Goal: Task Accomplishment & Management: Use online tool/utility

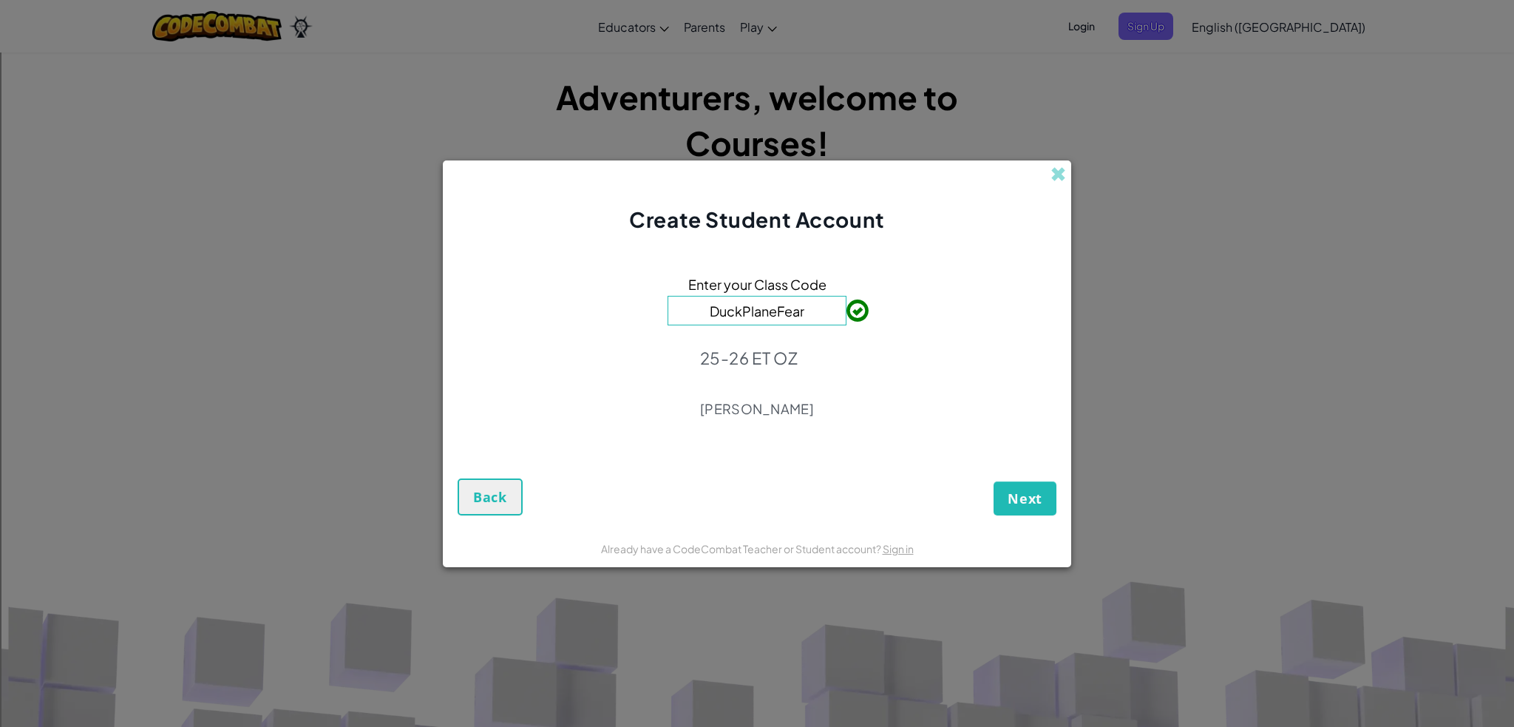
type input "DuckPlaneFear"
click at [1032, 495] on span "Next" at bounding box center [1024, 498] width 35 height 18
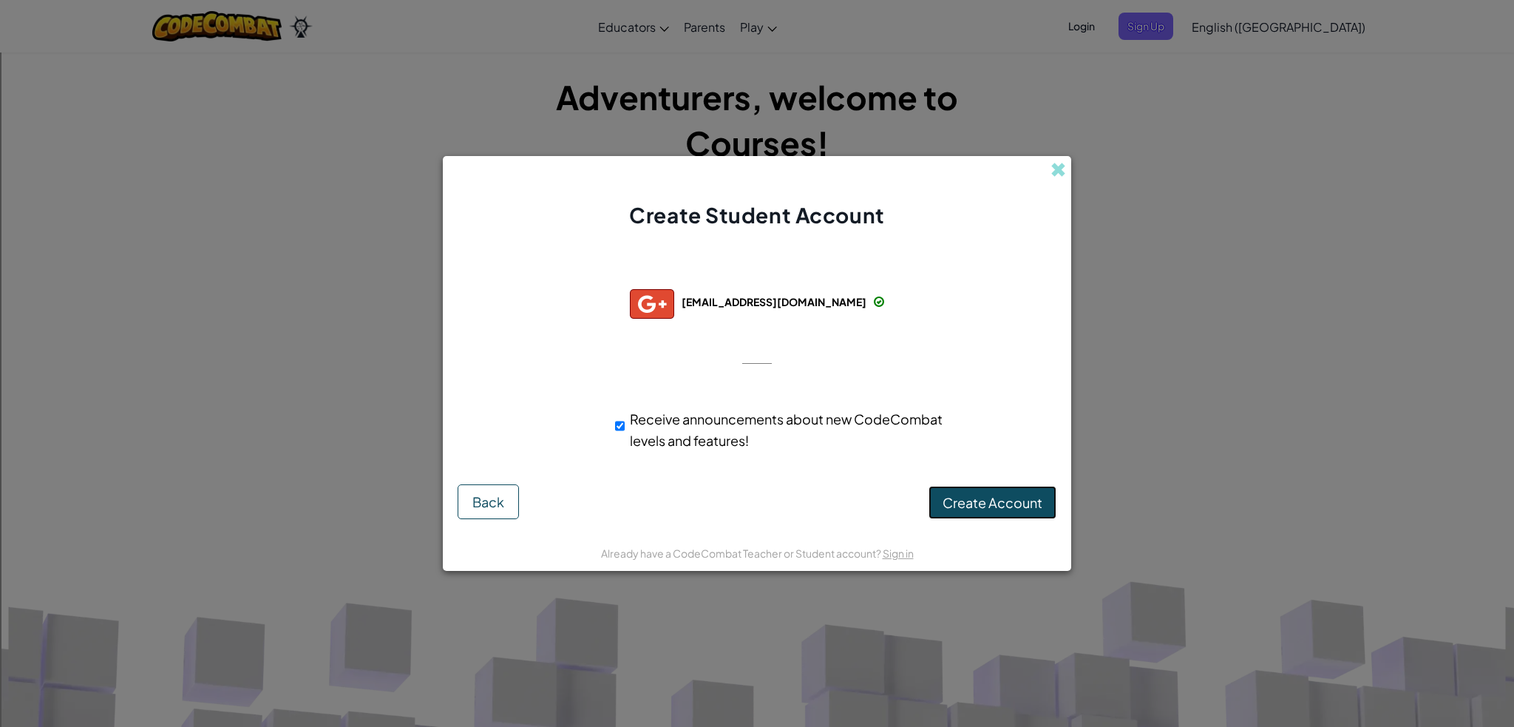
click at [999, 494] on span "Create Account" at bounding box center [992, 502] width 100 height 17
click at [625, 424] on div "Receive announcements about new CodeCombat levels and features!" at bounding box center [783, 429] width 336 height 43
click at [944, 496] on button "Create Account" at bounding box center [992, 503] width 128 height 34
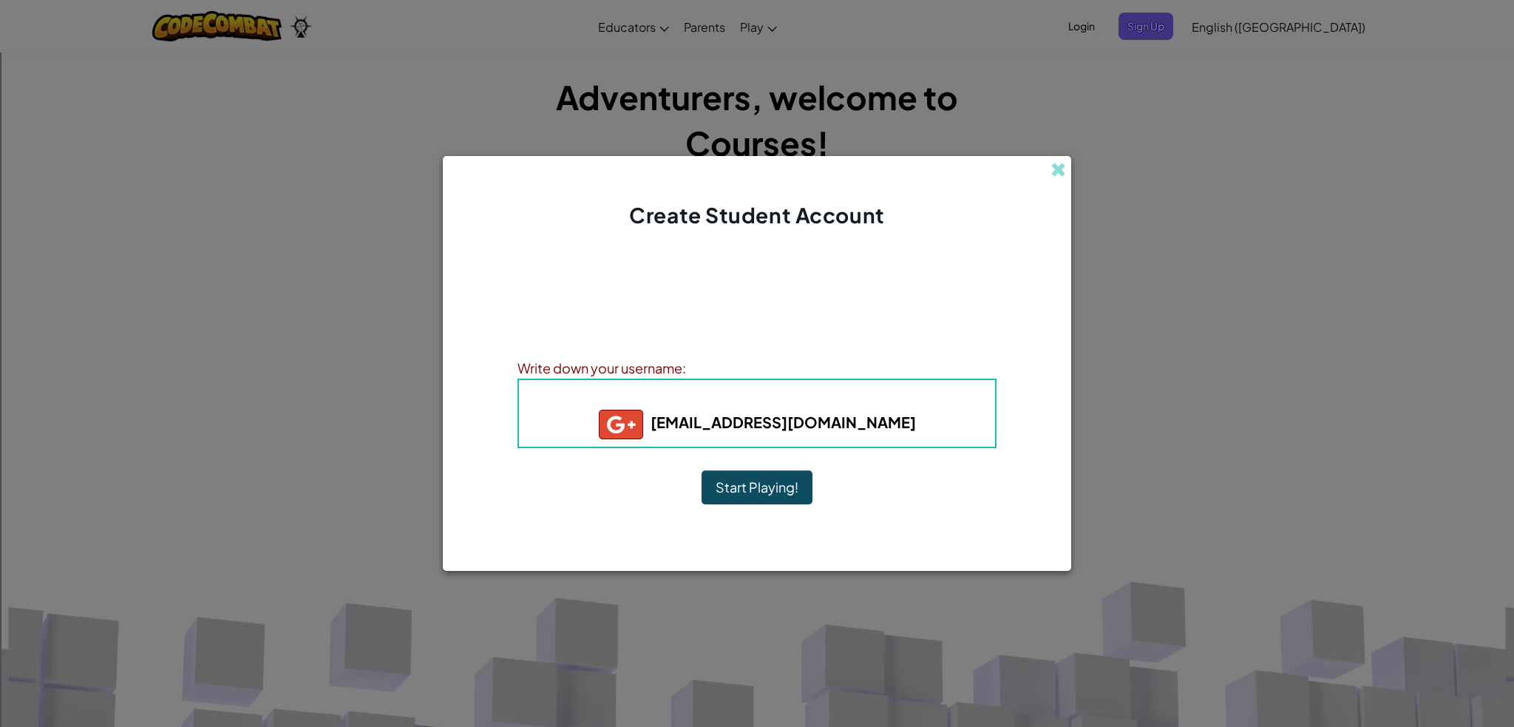
click at [798, 496] on button "Start Playing!" at bounding box center [756, 487] width 111 height 34
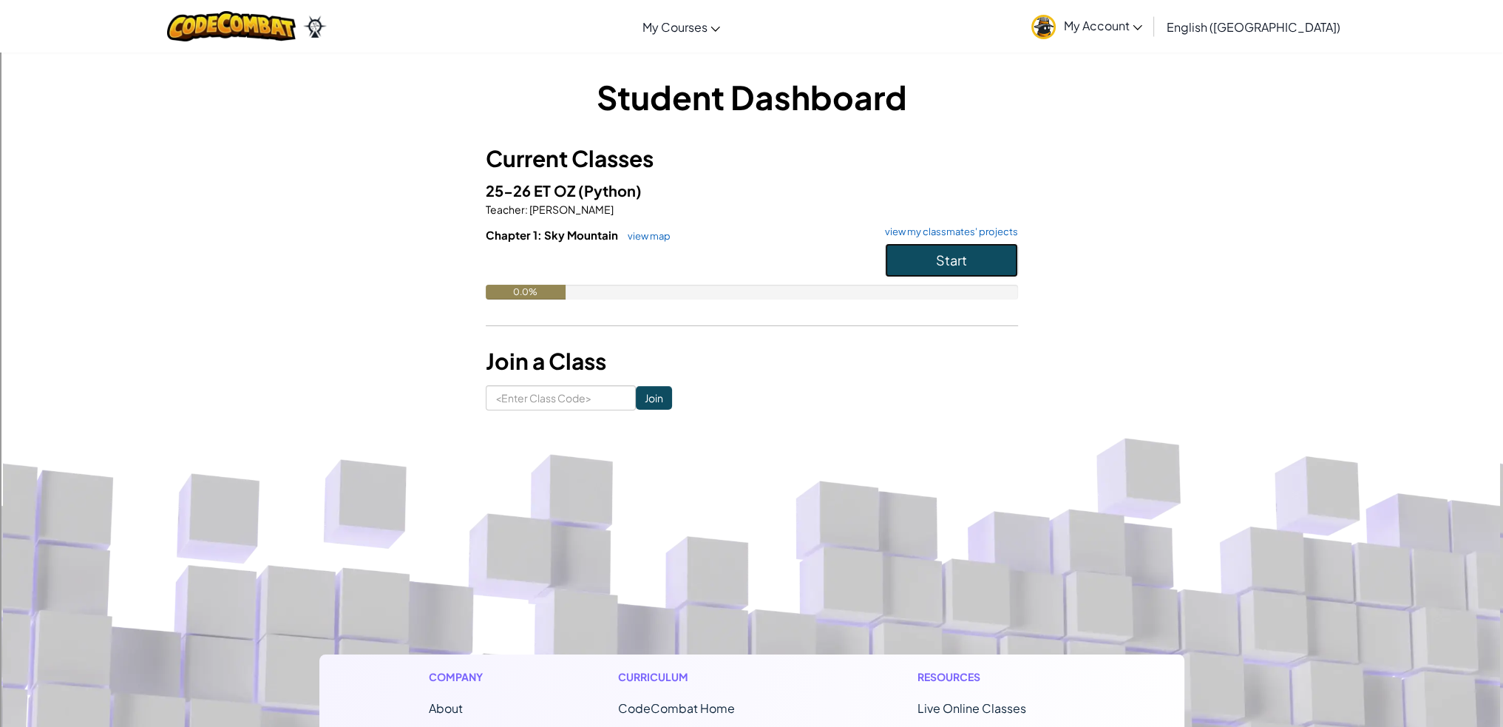
click at [908, 252] on button "Start" at bounding box center [951, 260] width 133 height 34
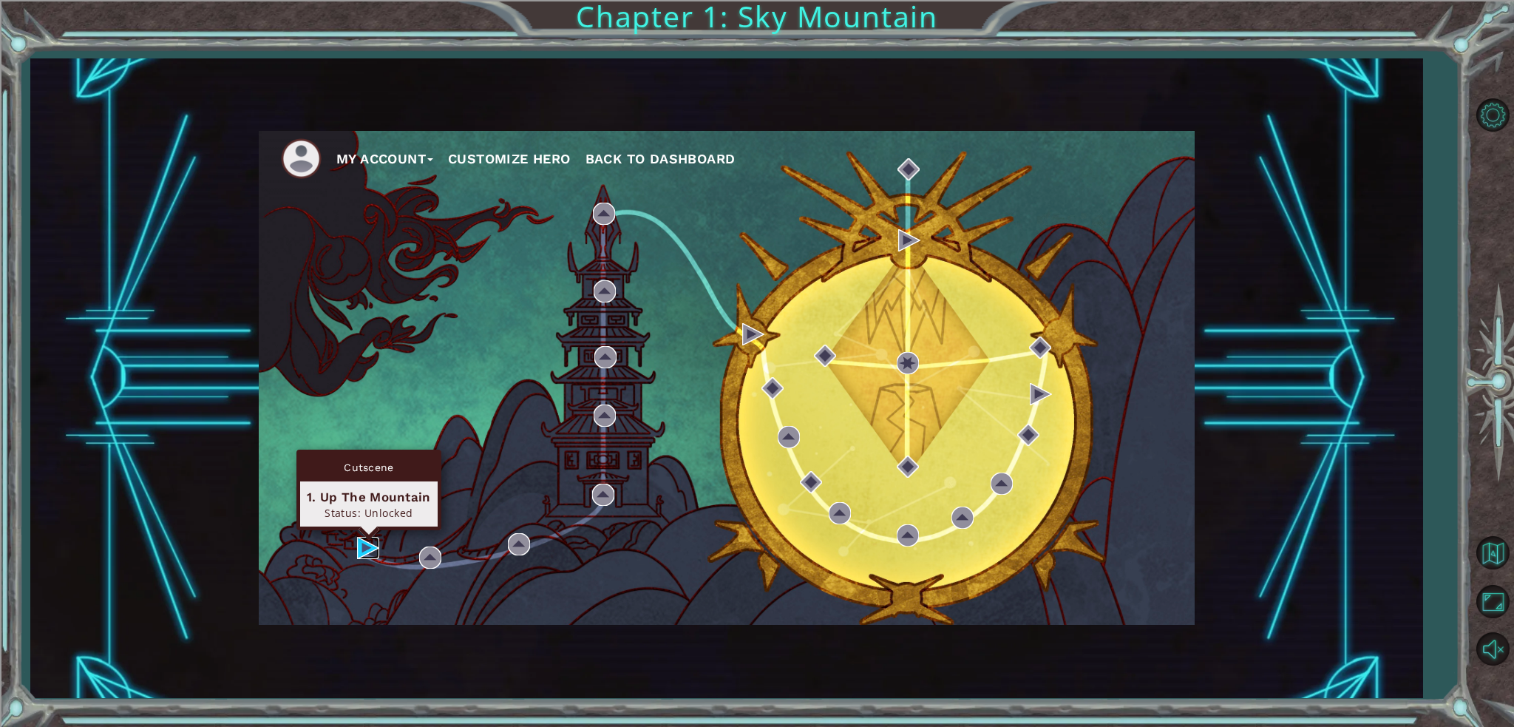
click at [362, 552] on img at bounding box center [368, 548] width 22 height 22
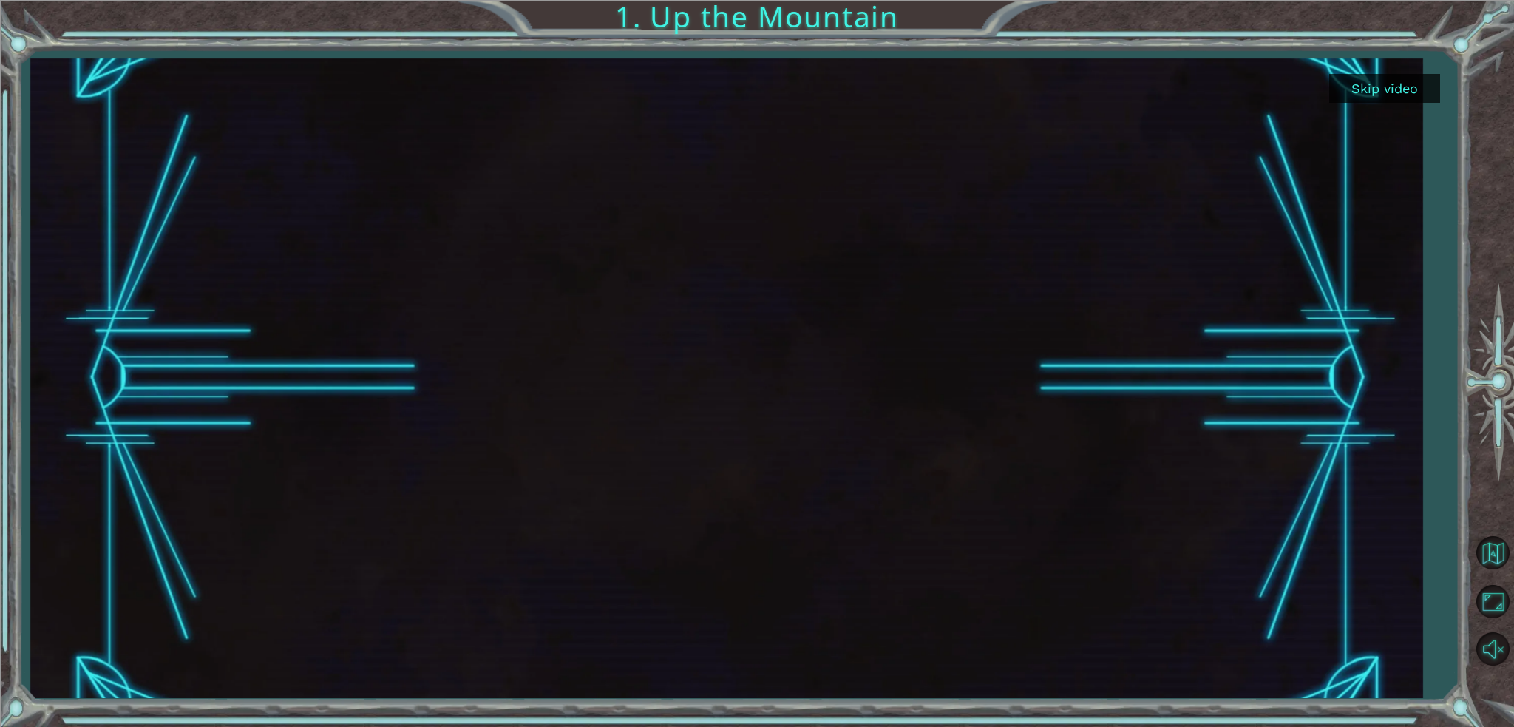
drag, startPoint x: 1384, startPoint y: 89, endPoint x: 1399, endPoint y: 58, distance: 34.0
click at [1384, 86] on button "Skip video" at bounding box center [1384, 88] width 111 height 29
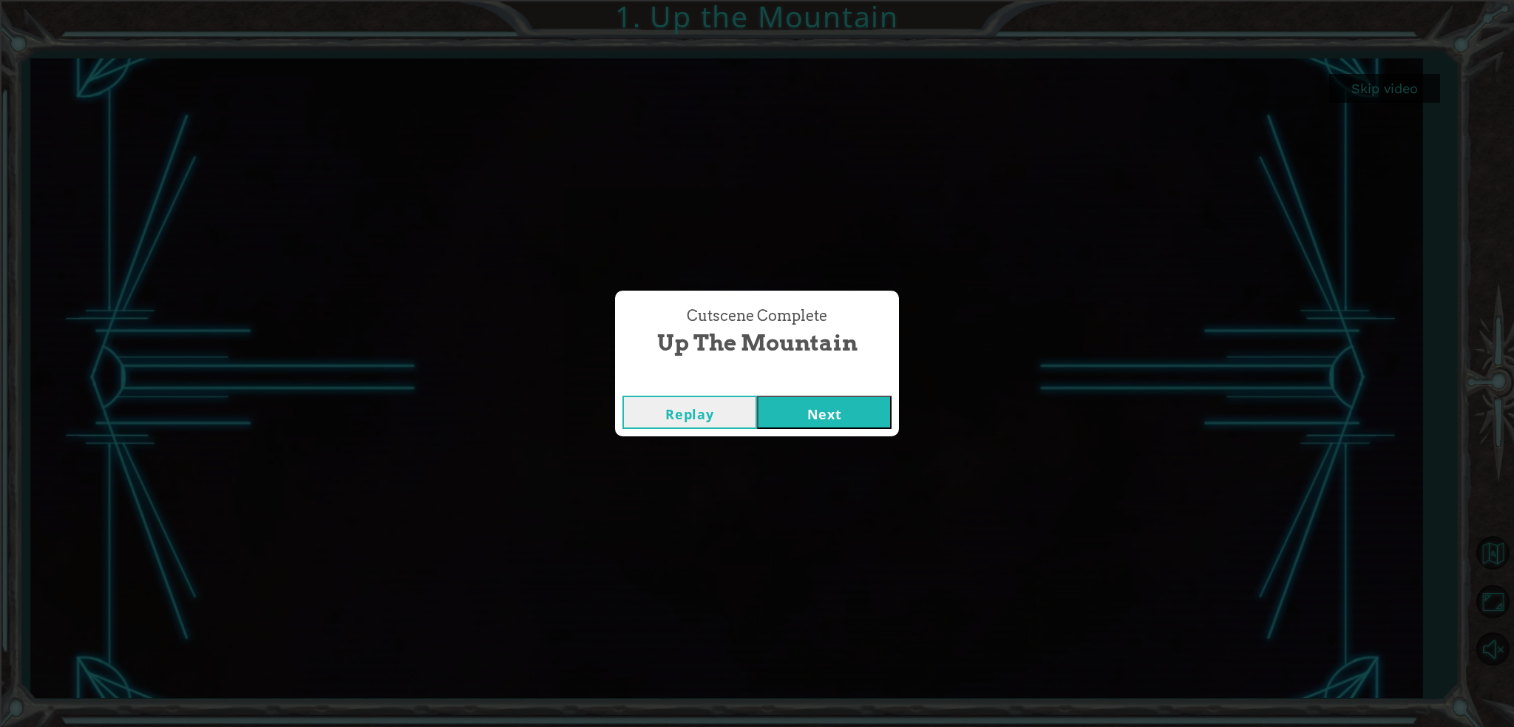
click at [812, 413] on button "Next" at bounding box center [824, 411] width 135 height 33
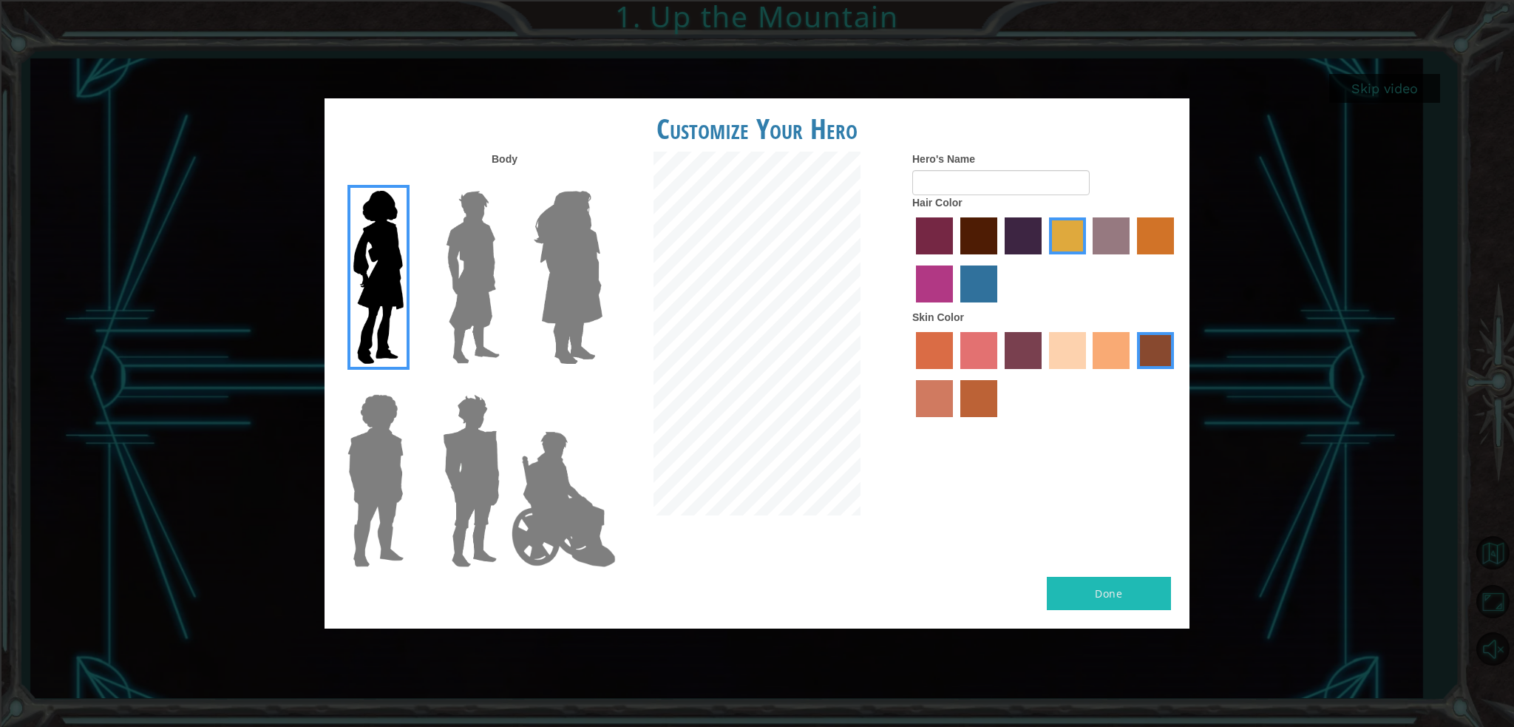
click at [482, 469] on img at bounding box center [471, 480] width 69 height 185
click at [506, 384] on input "Hero Garnet" at bounding box center [506, 384] width 0 height 0
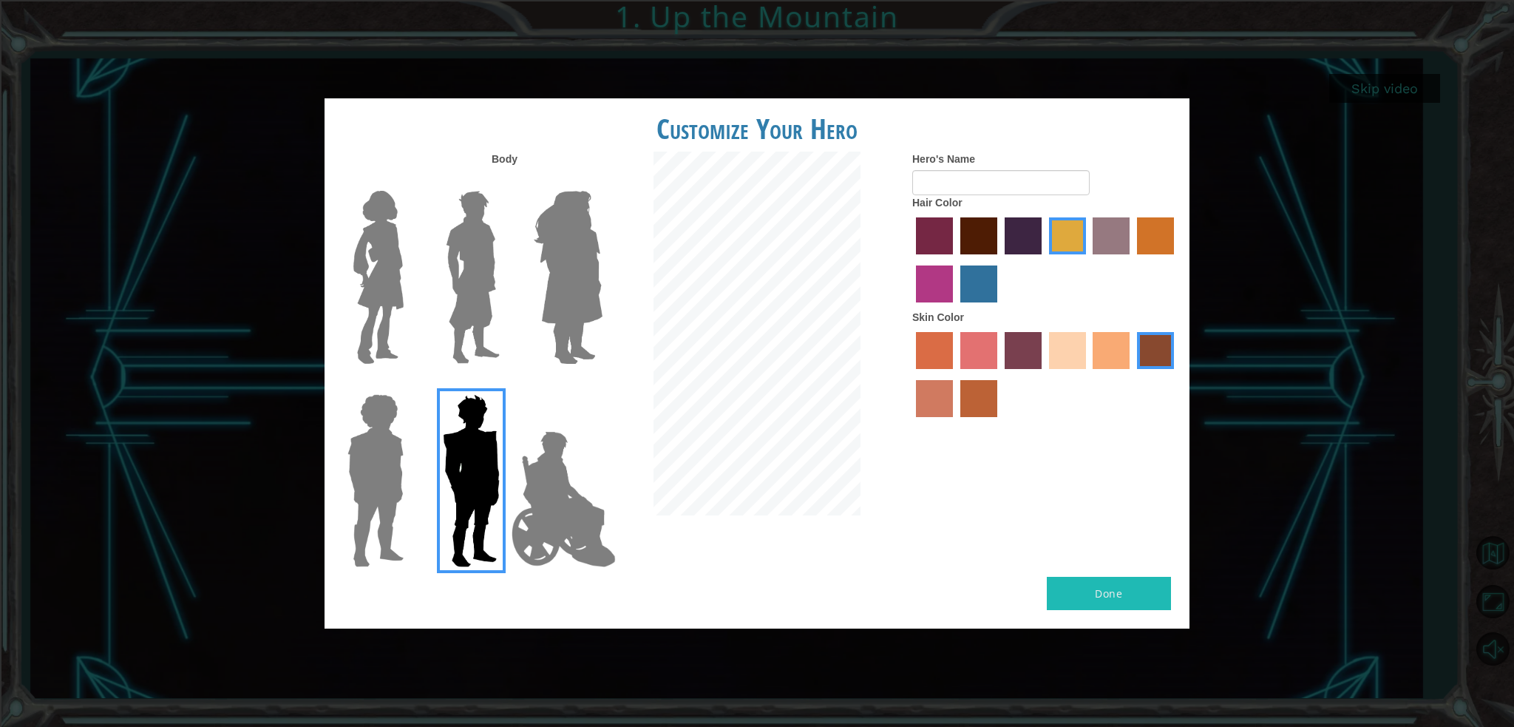
click at [982, 236] on label "maroon hair color" at bounding box center [978, 235] width 37 height 37
click at [955, 259] on input "maroon hair color" at bounding box center [955, 259] width 0 height 0
click at [1061, 342] on label "sandy beach skin color" at bounding box center [1067, 350] width 37 height 37
click at [1044, 374] on input "sandy beach skin color" at bounding box center [1044, 374] width 0 height 0
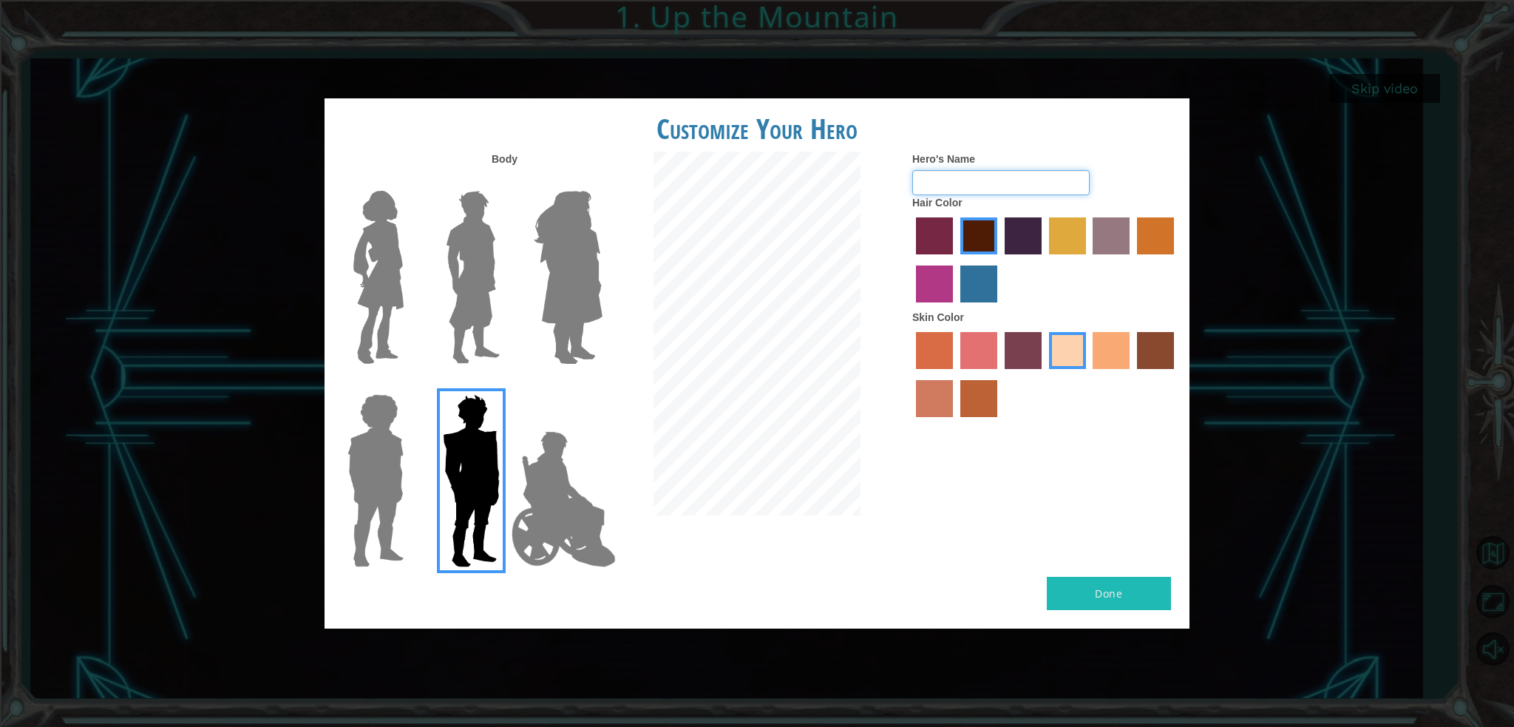
click at [1035, 184] on input "Hero's Name" at bounding box center [1000, 182] width 177 height 25
type input "[GEOGRAPHIC_DATA]"
click at [1095, 580] on button "Done" at bounding box center [1109, 593] width 124 height 33
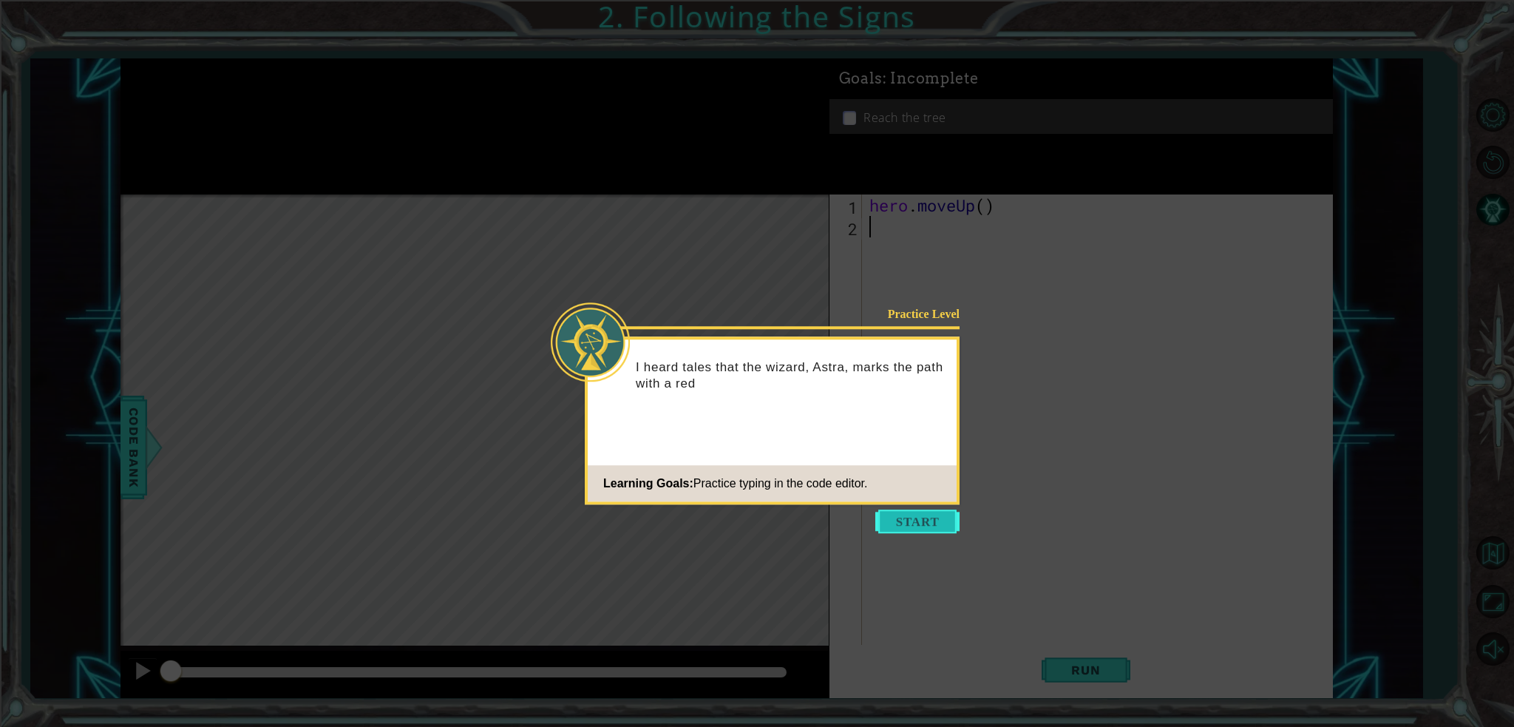
click at [911, 526] on button "Start" at bounding box center [917, 521] width 84 height 24
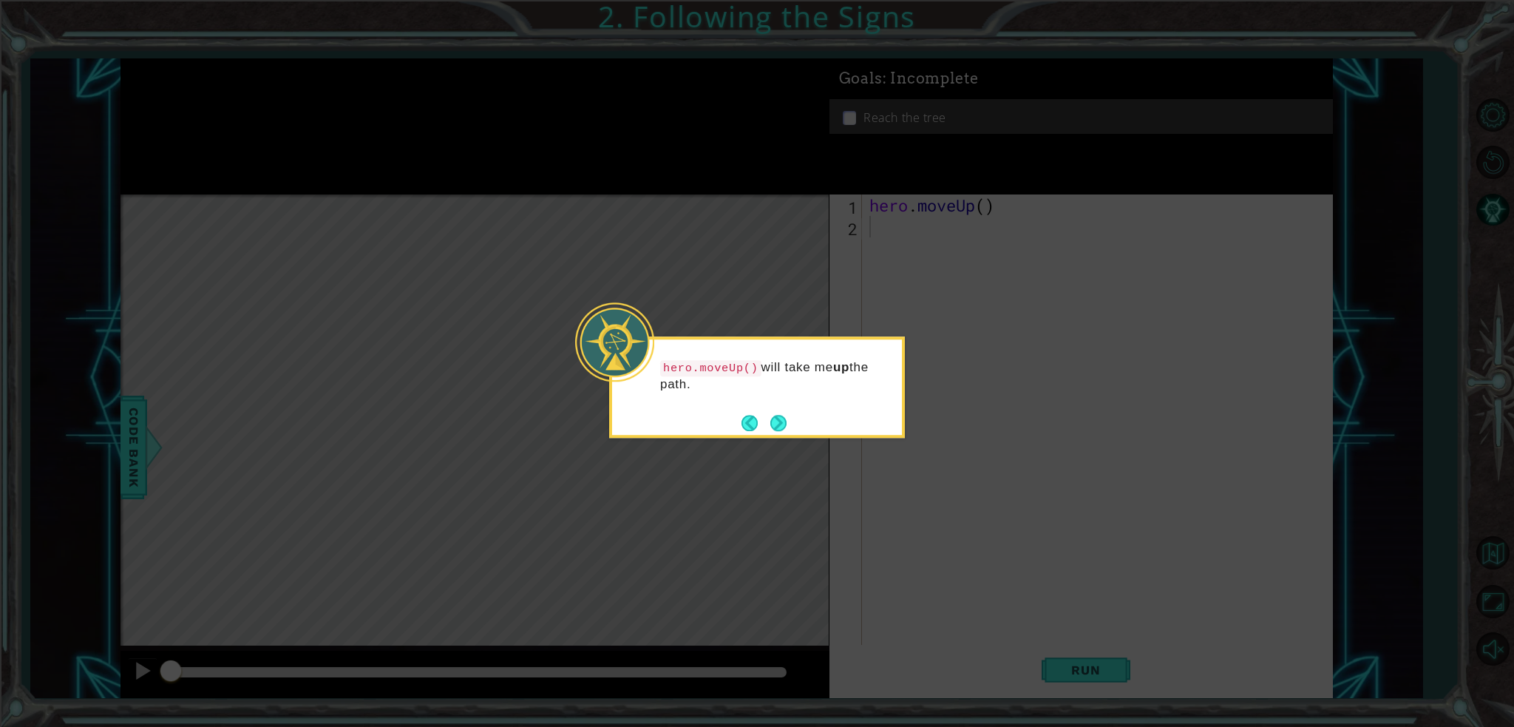
click at [789, 424] on div "hero.moveUp() will take me up the path." at bounding box center [757, 386] width 296 height 101
click at [786, 426] on button "Next" at bounding box center [778, 422] width 17 height 17
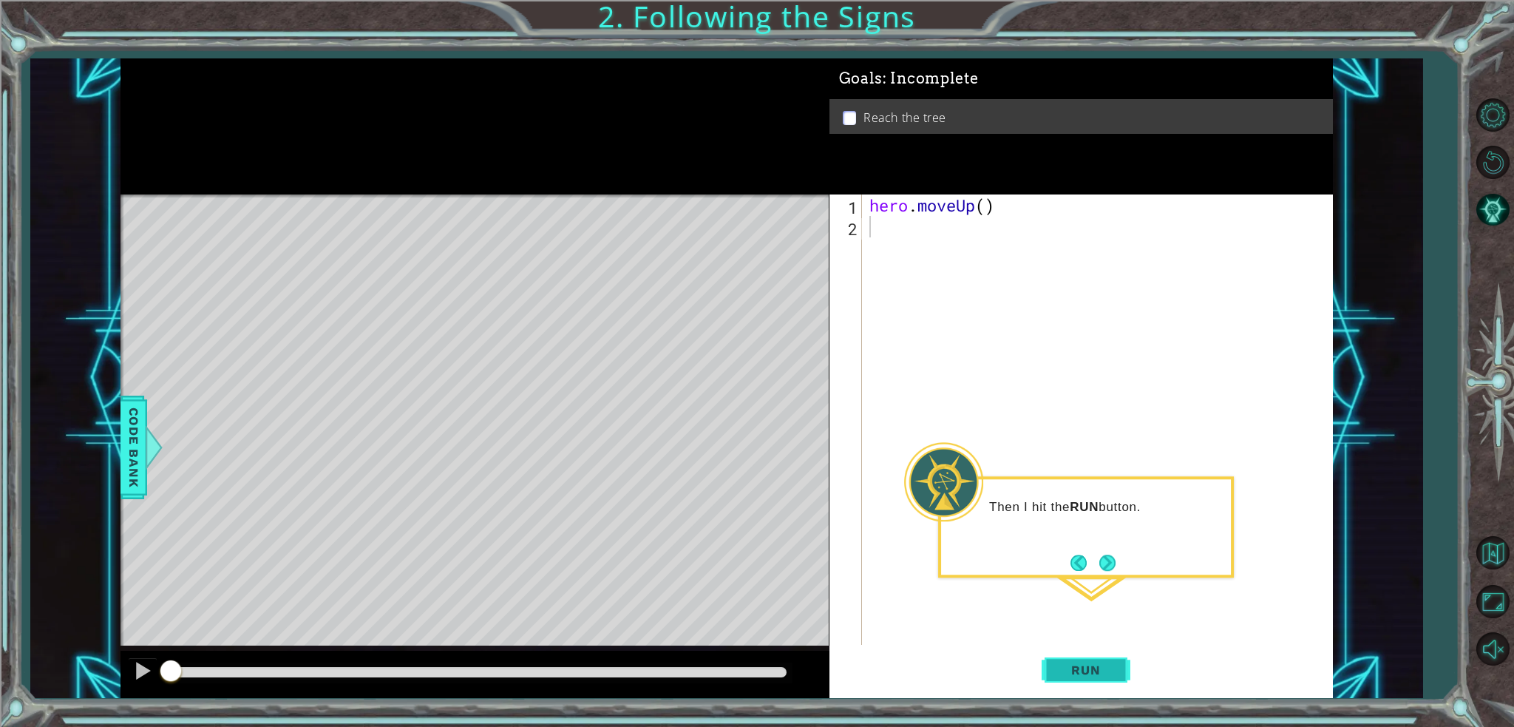
click at [1070, 660] on button "Run" at bounding box center [1085, 670] width 89 height 50
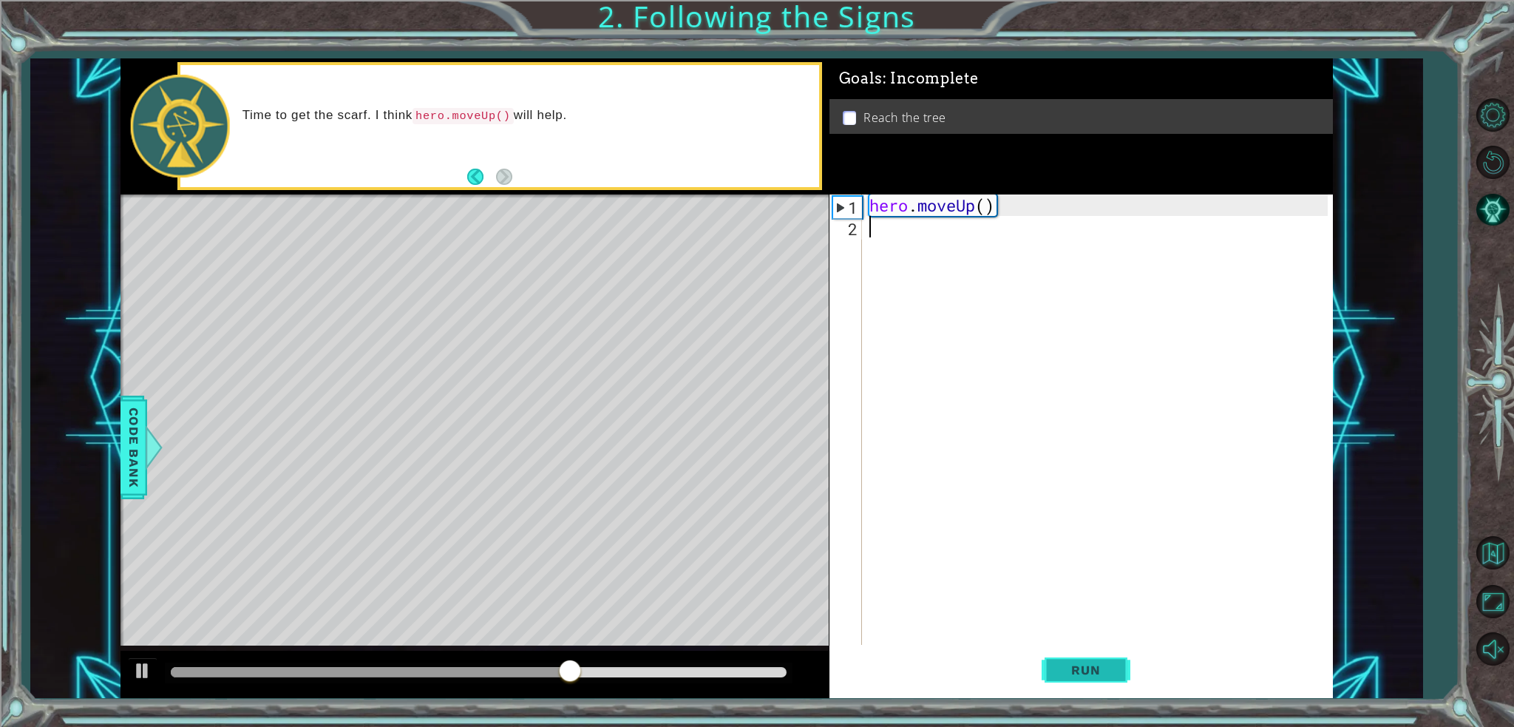
click at [1070, 660] on button "Run" at bounding box center [1085, 670] width 89 height 50
click at [952, 209] on div "hero . moveUp ( )" at bounding box center [1100, 440] width 469 height 493
type textarea "hero.moveUp()"
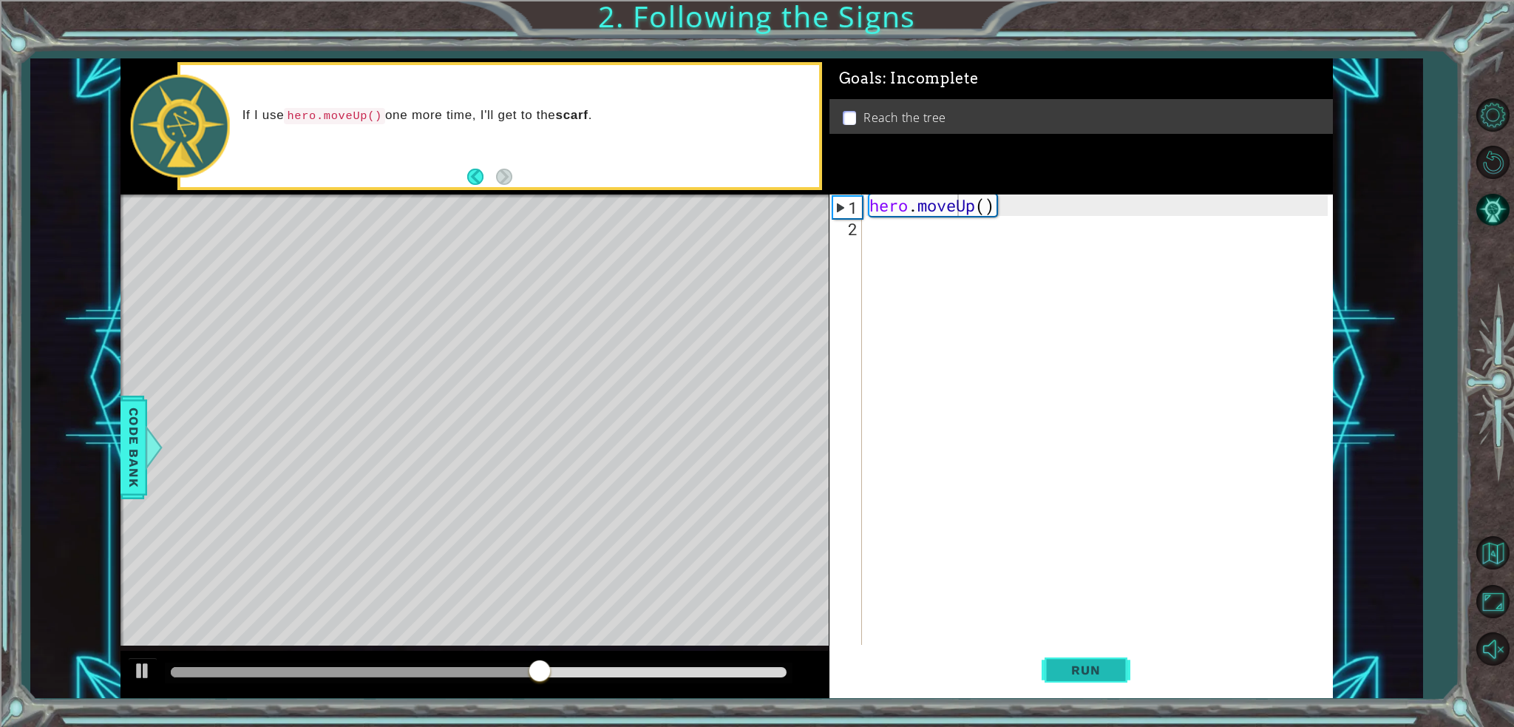
click at [1064, 666] on span "Run" at bounding box center [1085, 669] width 58 height 15
click at [1063, 664] on span "Run" at bounding box center [1085, 669] width 58 height 15
click at [144, 667] on div at bounding box center [142, 670] width 19 height 19
click at [1055, 659] on button "Run" at bounding box center [1085, 670] width 89 height 50
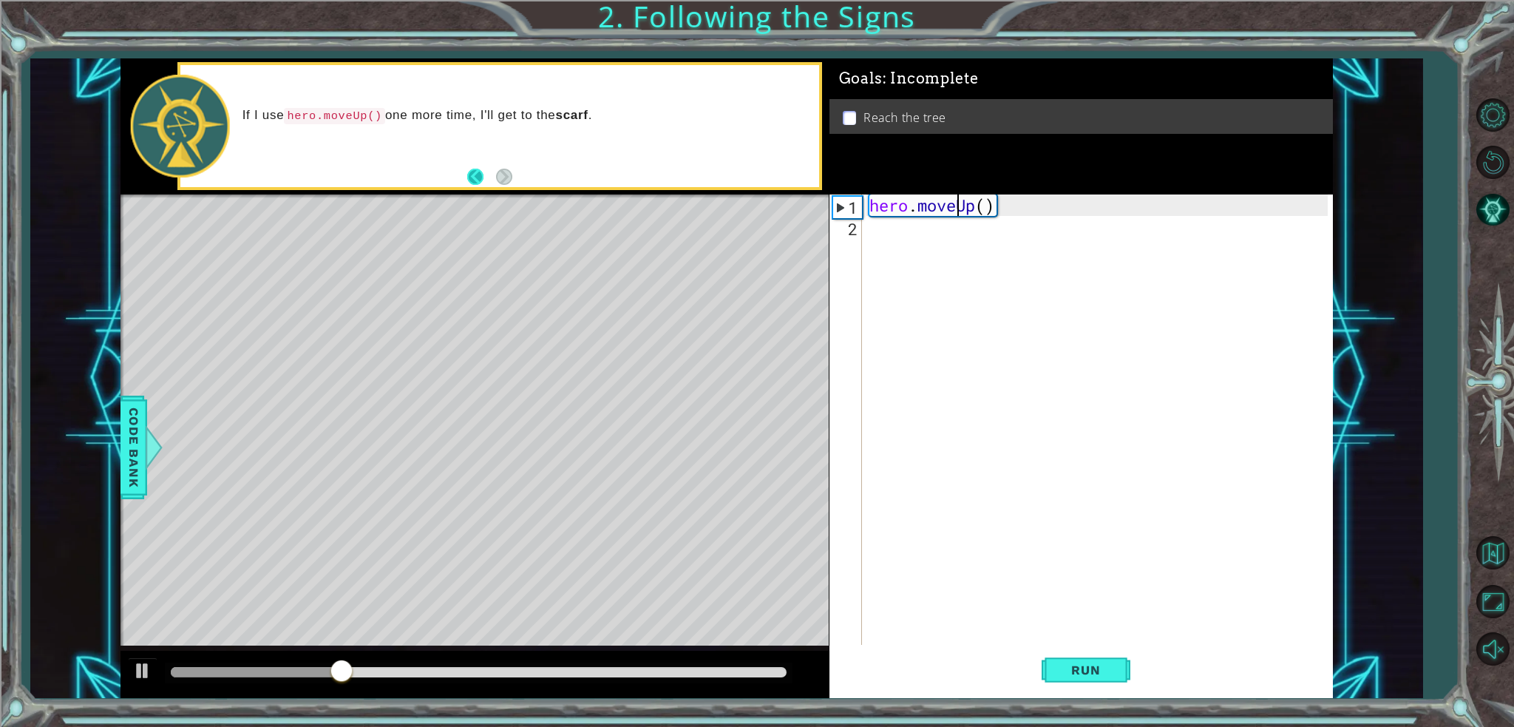
click at [484, 180] on button "Back" at bounding box center [481, 177] width 29 height 16
click at [510, 173] on button "Next" at bounding box center [504, 176] width 21 height 21
click at [471, 171] on button "Back" at bounding box center [481, 177] width 29 height 16
click at [495, 184] on button "Next" at bounding box center [504, 177] width 18 height 18
click at [985, 197] on div "hero . moveUp ( )" at bounding box center [1100, 440] width 469 height 493
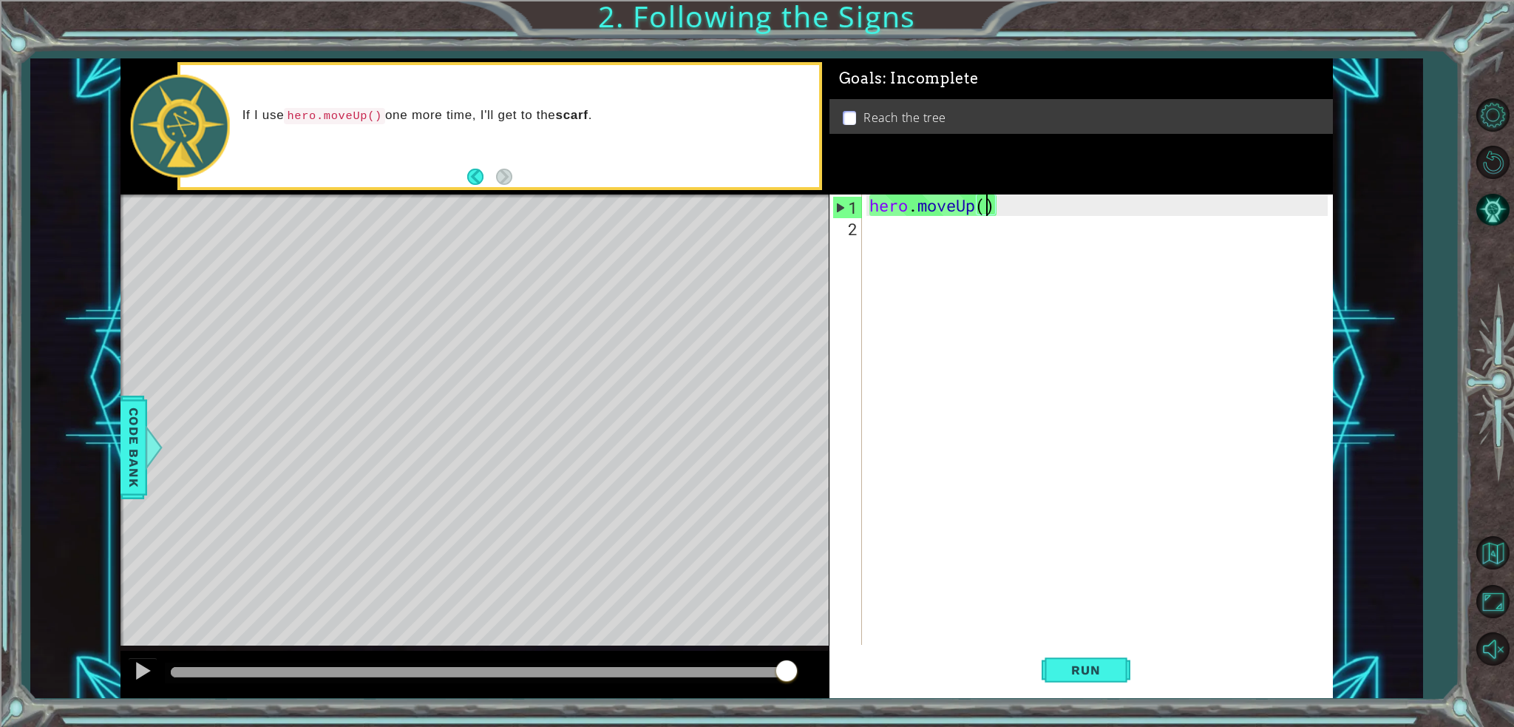
scroll to position [0, 5]
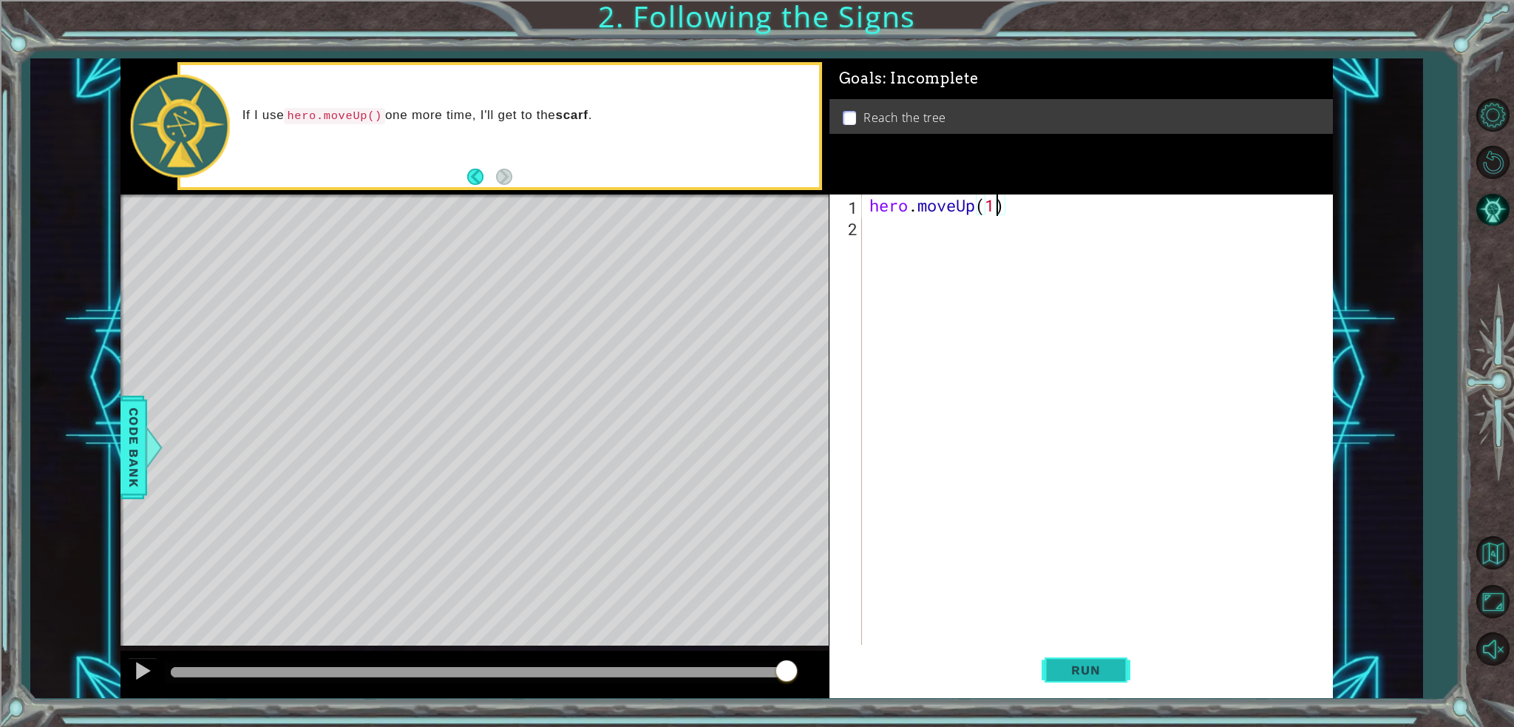
click at [1117, 662] on button "Run" at bounding box center [1085, 670] width 89 height 50
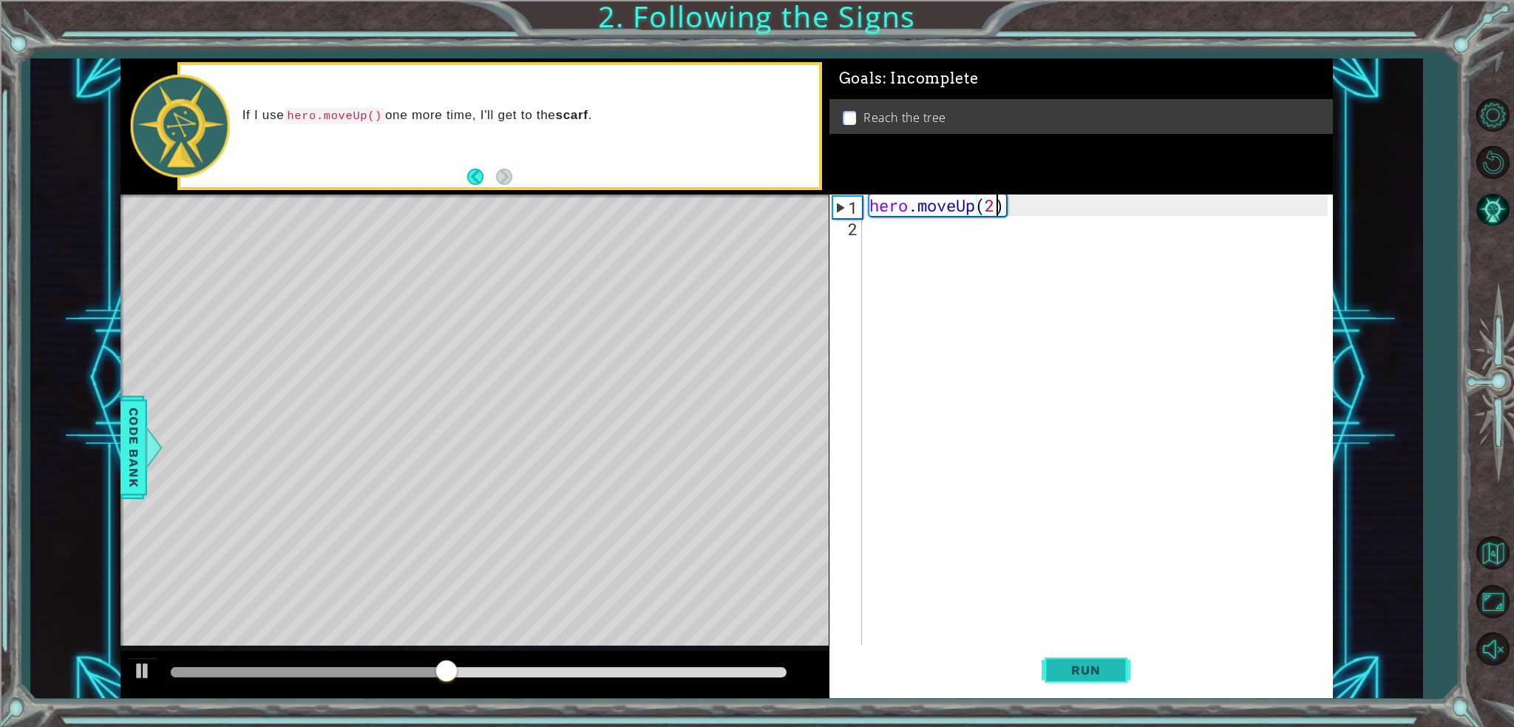
type textarea "hero.moveUp(2)"
click at [1091, 678] on button "Run" at bounding box center [1085, 670] width 89 height 50
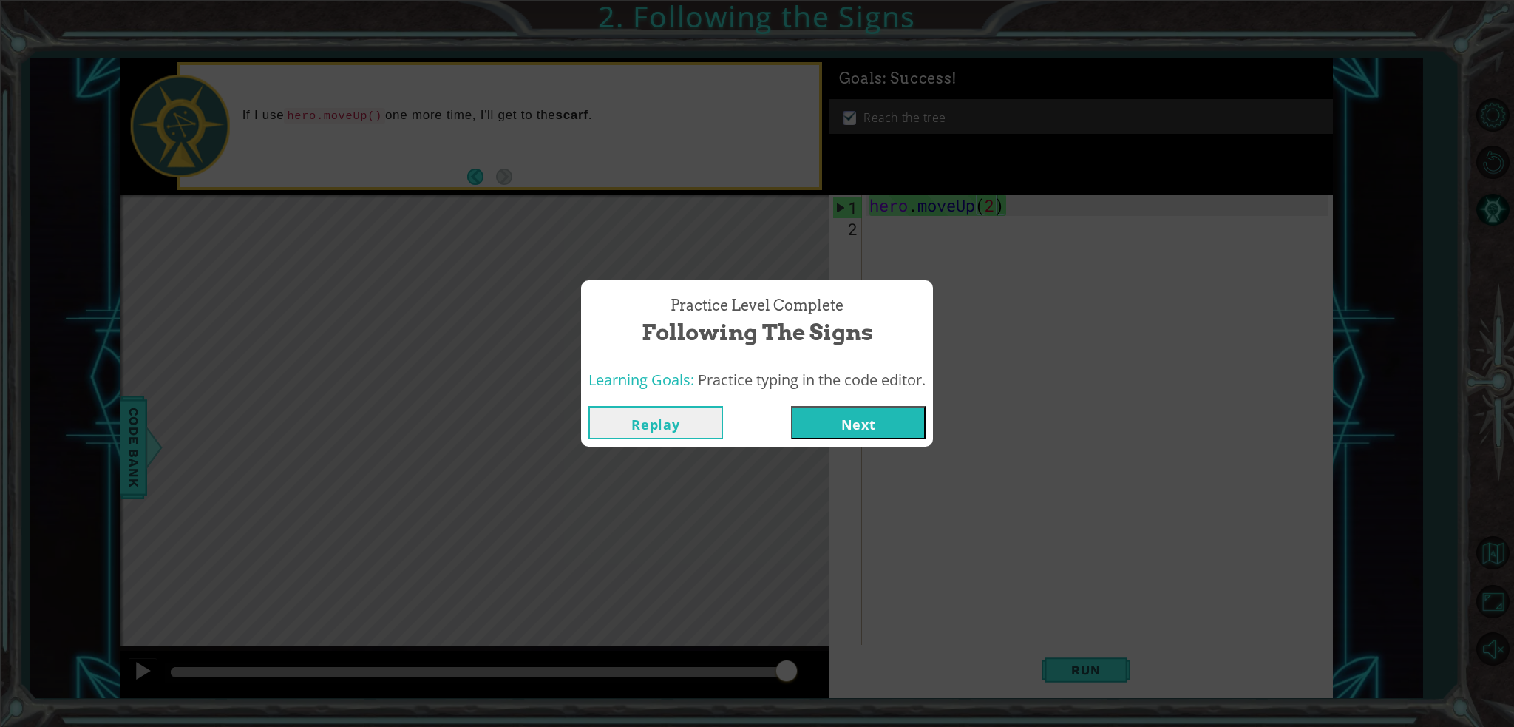
click at [879, 424] on button "Next" at bounding box center [858, 422] width 135 height 33
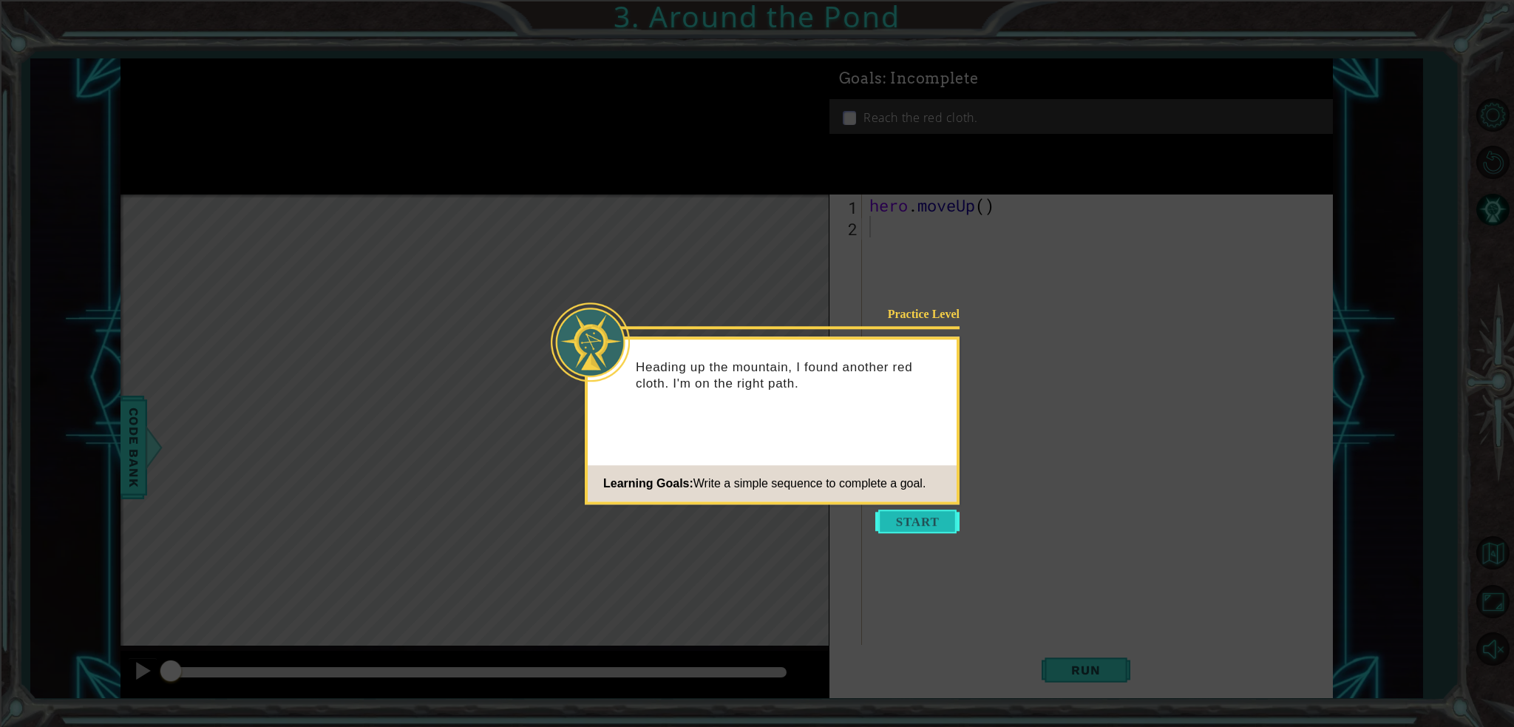
click at [925, 526] on button "Start" at bounding box center [917, 521] width 84 height 24
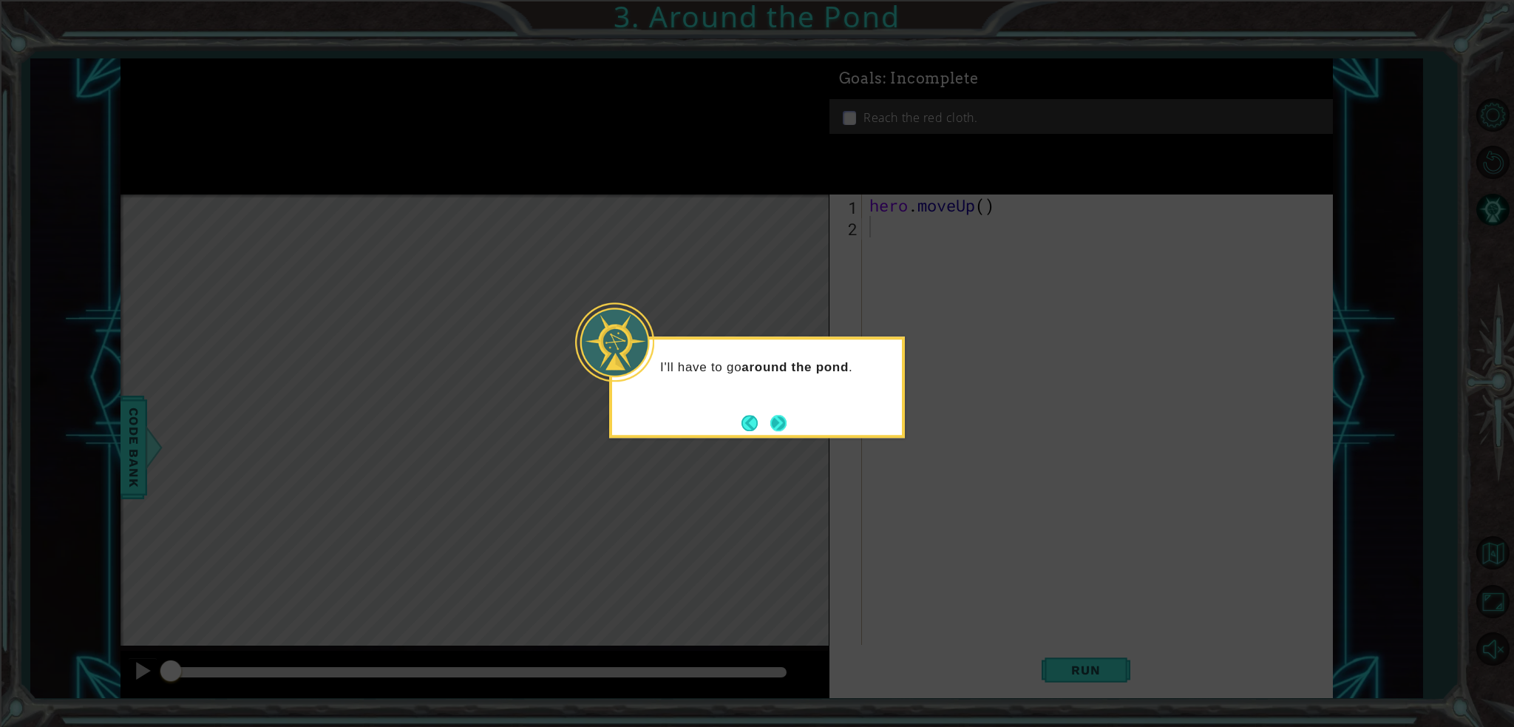
click at [778, 422] on button "Next" at bounding box center [778, 423] width 18 height 18
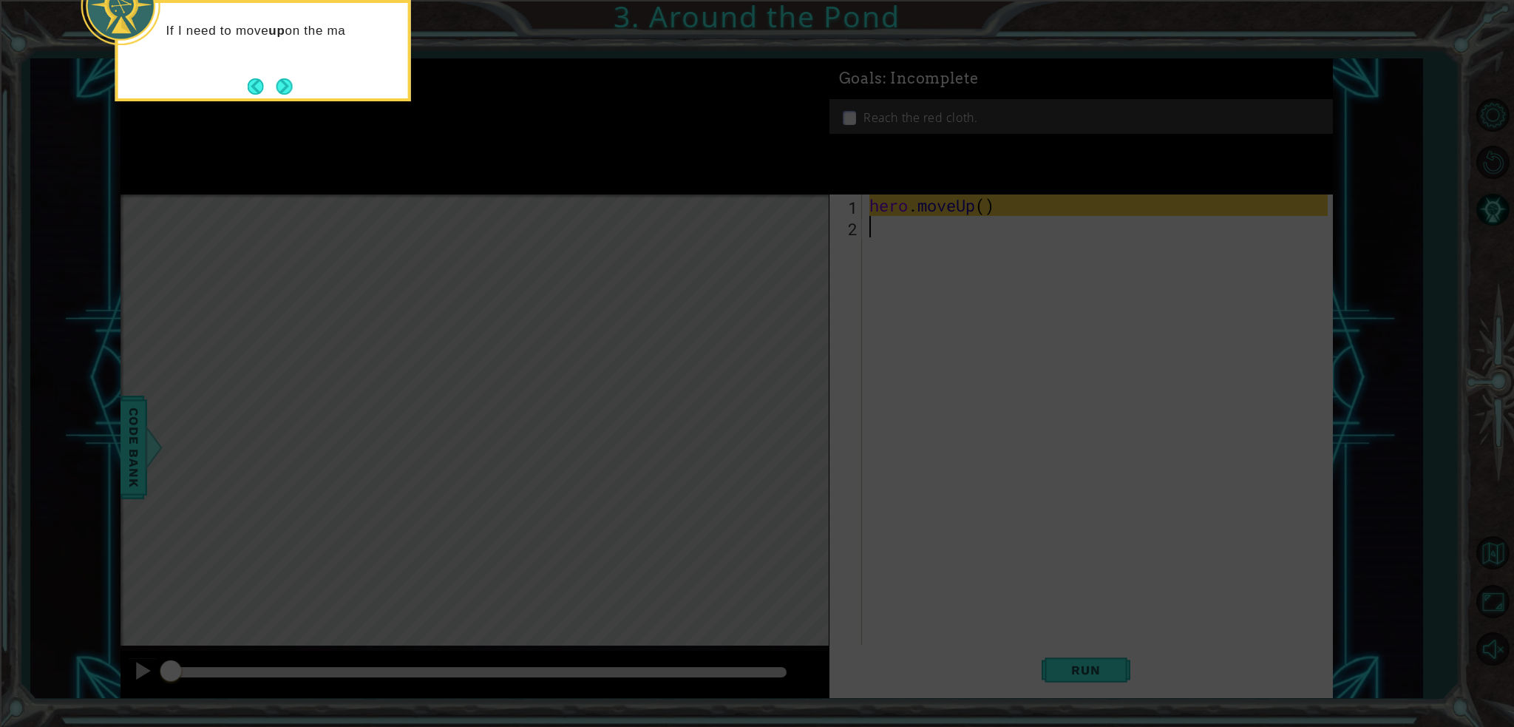
drag, startPoint x: 902, startPoint y: 374, endPoint x: 886, endPoint y: 378, distance: 16.9
click at [893, 376] on icon at bounding box center [757, 109] width 1514 height 1236
click at [288, 84] on button "Next" at bounding box center [284, 86] width 26 height 26
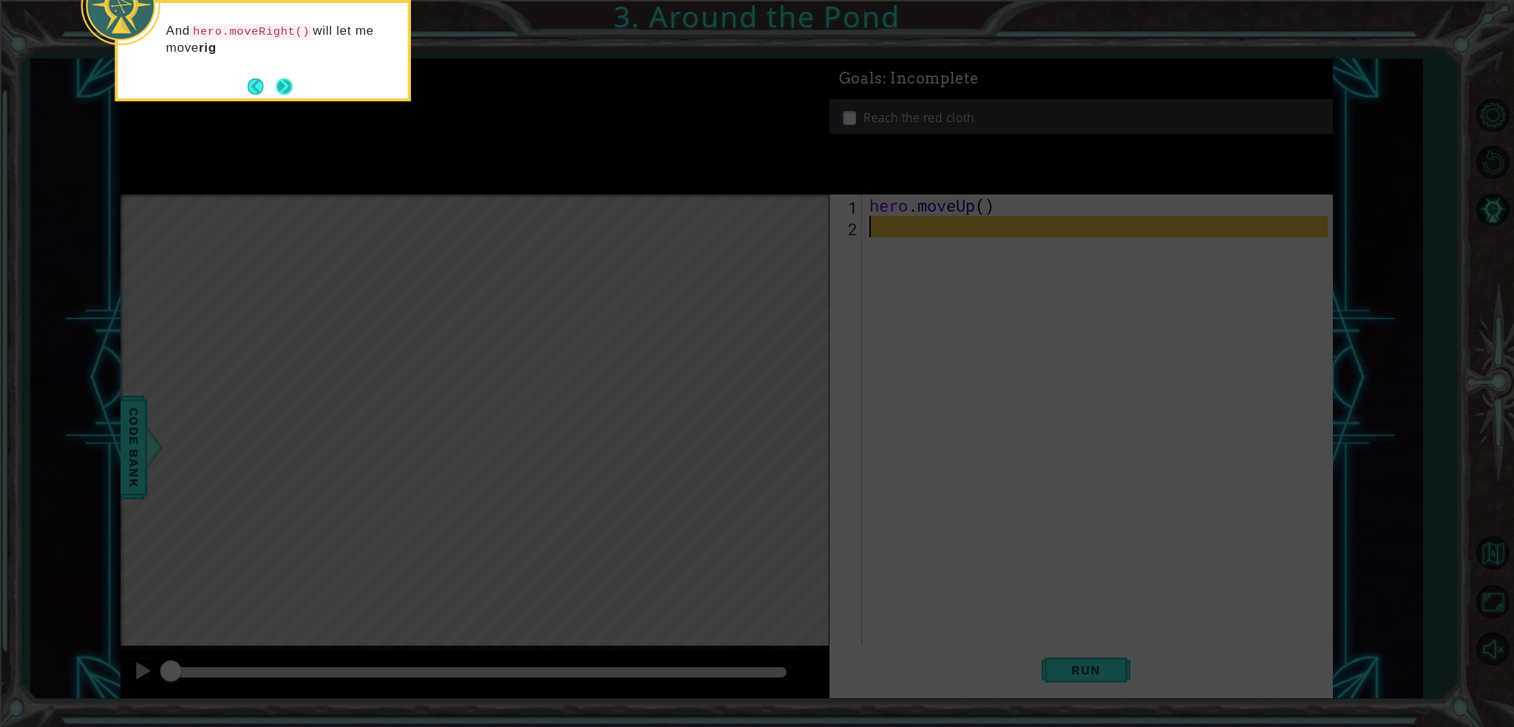
click at [282, 92] on button "Next" at bounding box center [284, 86] width 19 height 19
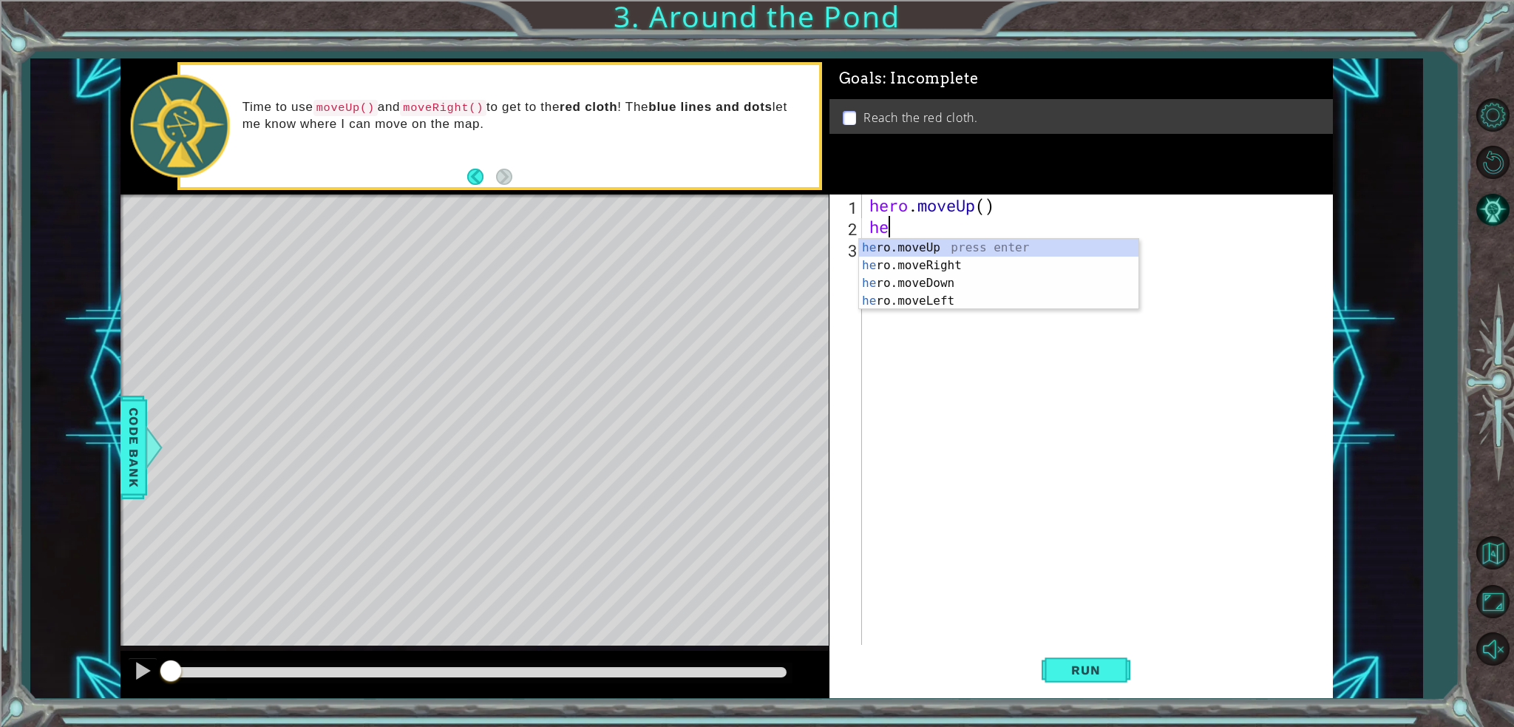
type textarea "her"
click at [926, 265] on div "her o.moveUp press enter her o.moveRight press enter her o.moveDown press enter…" at bounding box center [998, 292] width 279 height 106
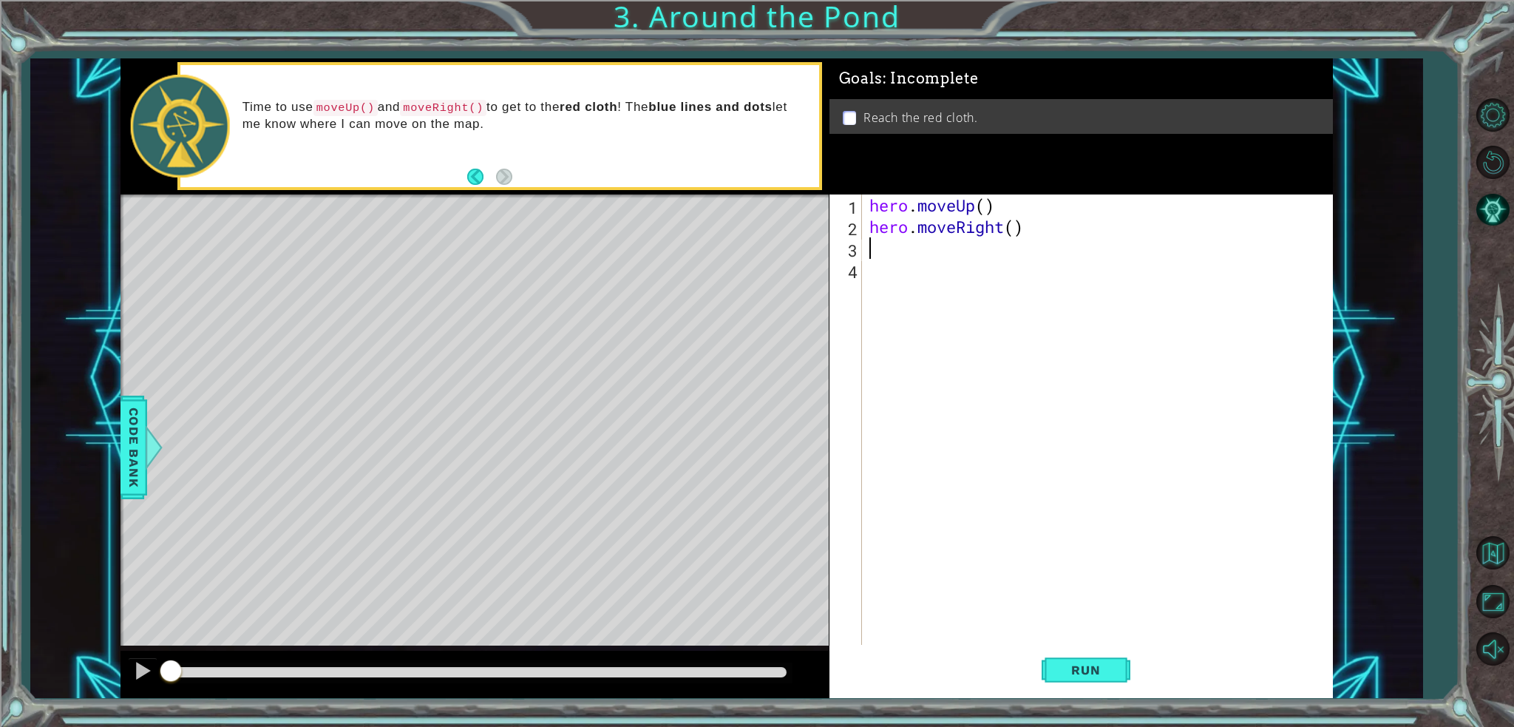
click at [985, 206] on div "hero . moveUp ( ) hero . moveRight ( )" at bounding box center [1100, 440] width 469 height 493
click at [1106, 667] on span "Run" at bounding box center [1085, 669] width 58 height 15
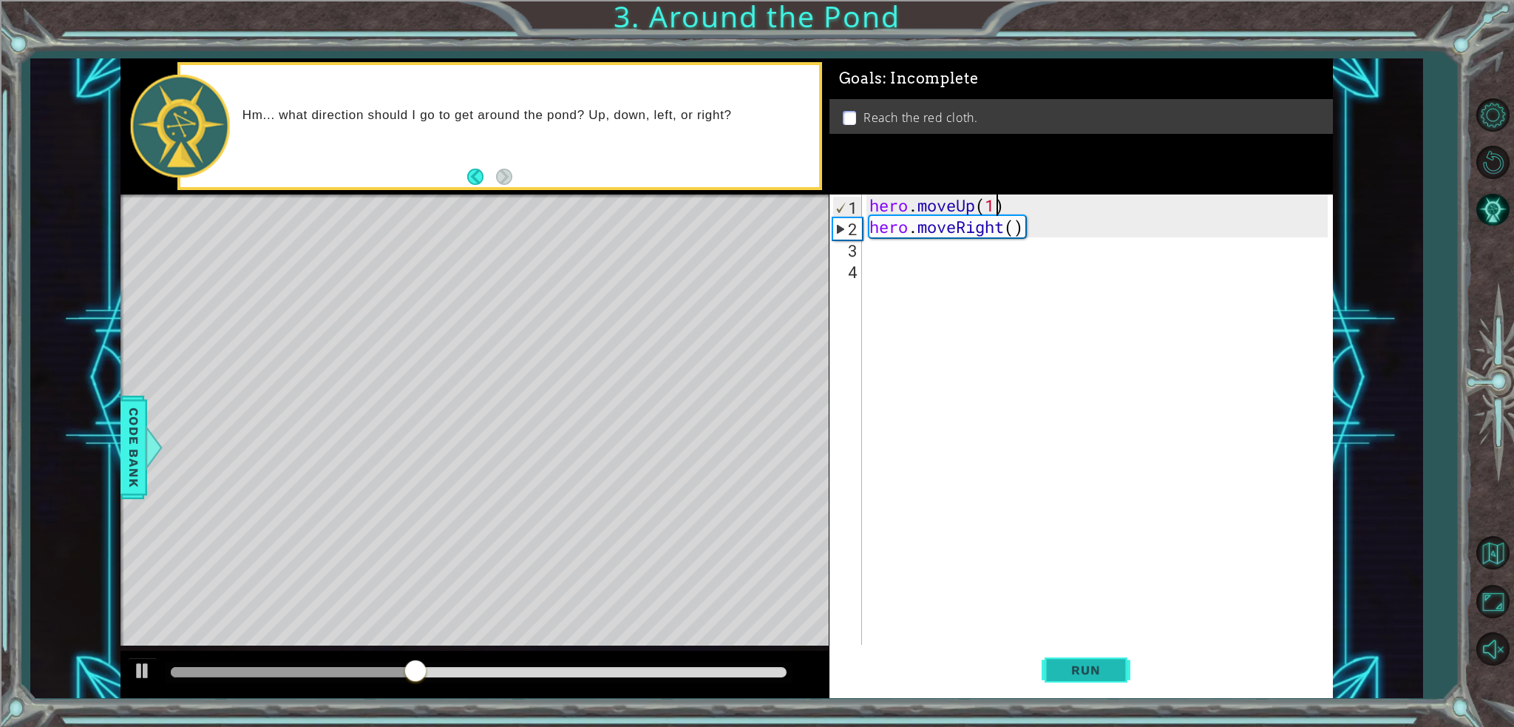
click at [1082, 659] on button "Run" at bounding box center [1085, 670] width 89 height 50
click at [996, 211] on div "hero . moveUp ( 1 ) hero . moveRight ( )" at bounding box center [1100, 440] width 469 height 493
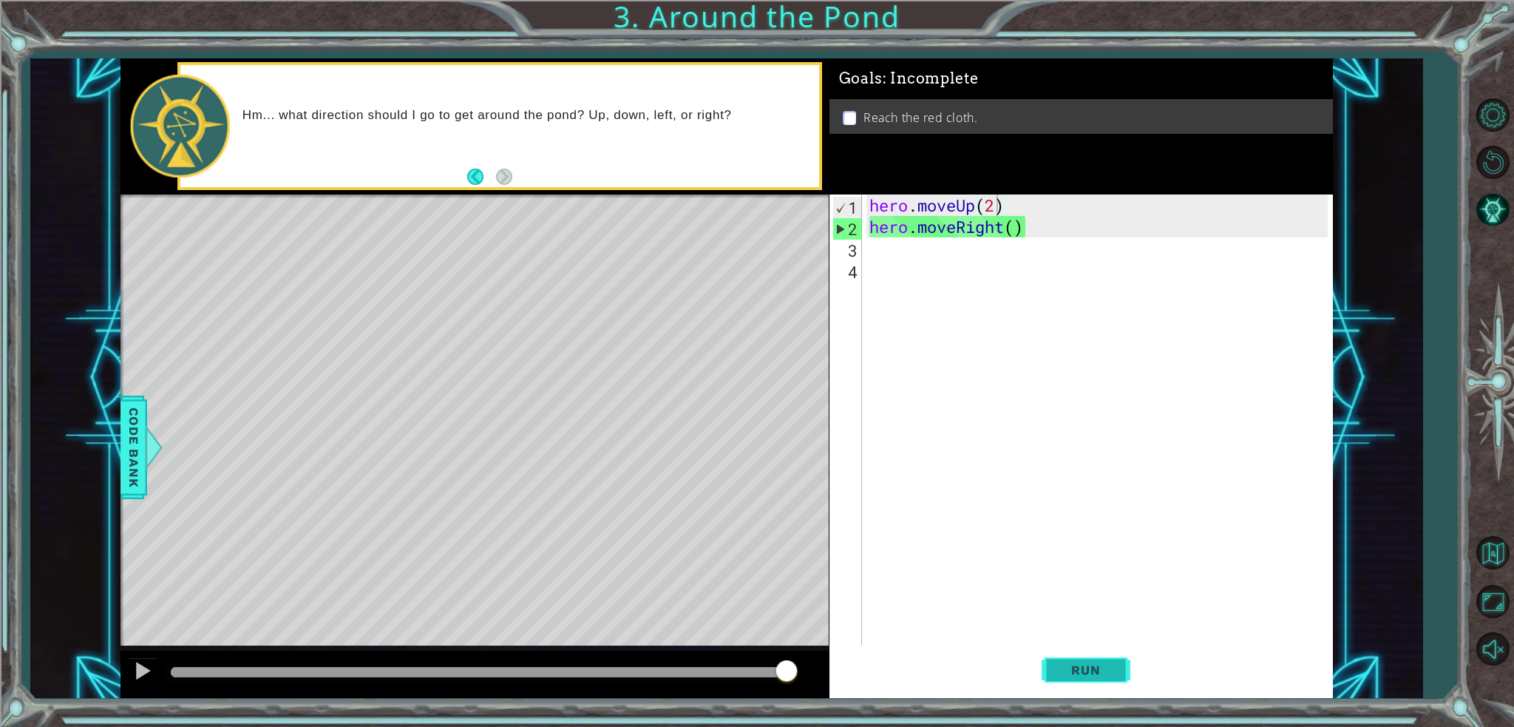
click at [1103, 653] on button "Run" at bounding box center [1085, 670] width 89 height 50
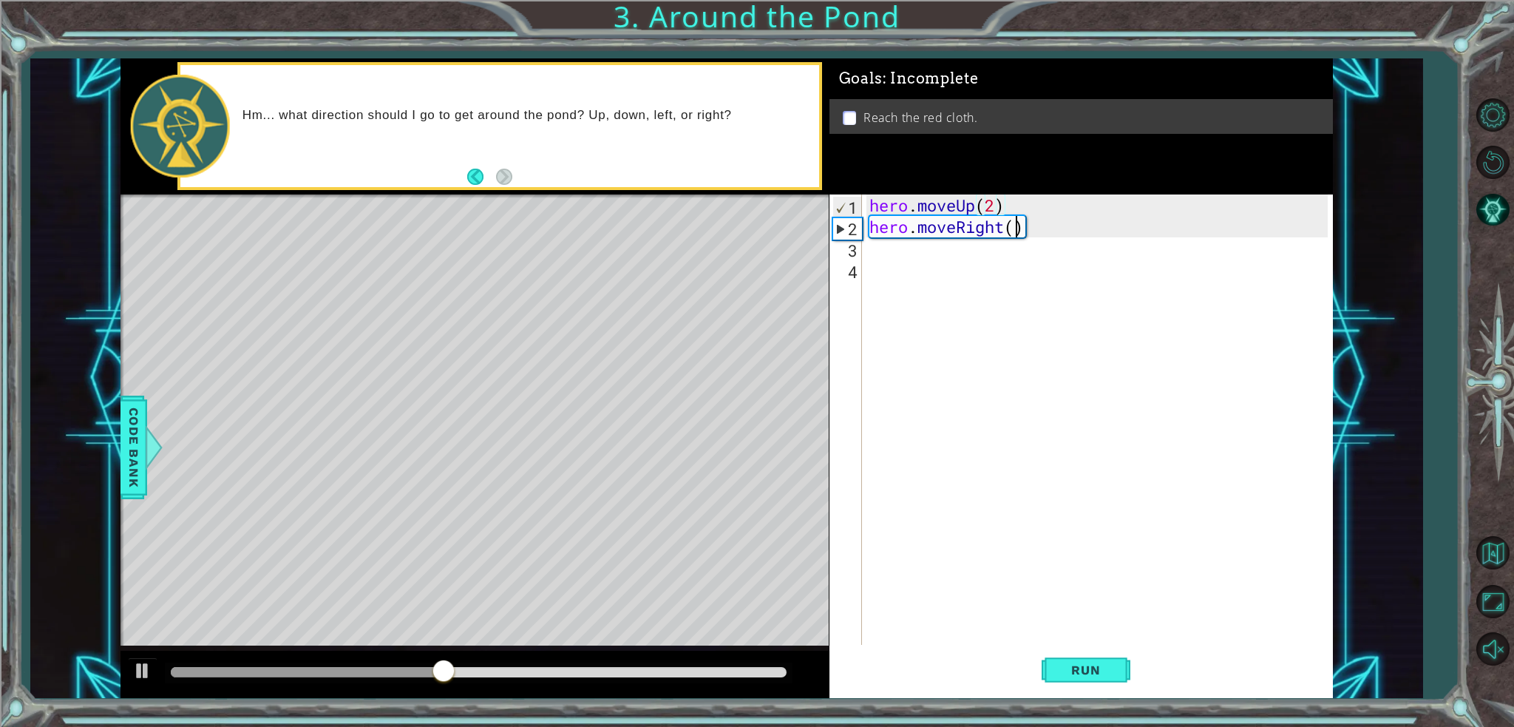
click at [1017, 225] on div "hero . moveUp ( 2 ) hero . moveRight ( )" at bounding box center [1100, 440] width 469 height 493
drag, startPoint x: 1050, startPoint y: 670, endPoint x: 1040, endPoint y: 651, distance: 21.5
click at [1042, 667] on button "Run" at bounding box center [1085, 670] width 89 height 50
click at [994, 210] on div "hero . moveUp ( 2 ) hero . moveRight ( 1 )" at bounding box center [1100, 440] width 469 height 493
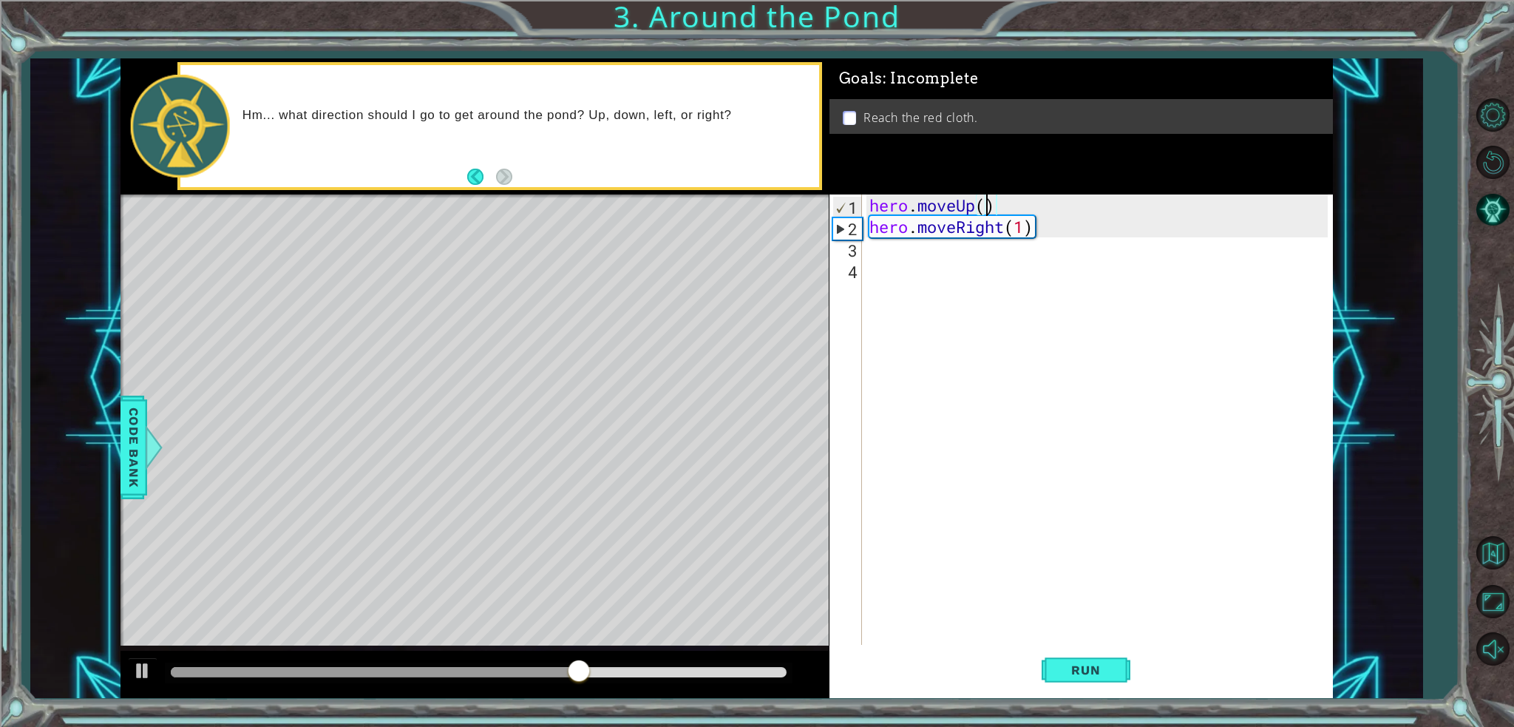
scroll to position [0, 5]
type textarea "hero.moveUp(3)"
click at [1061, 663] on span "Run" at bounding box center [1085, 669] width 58 height 15
